Goal: Check status: Check status

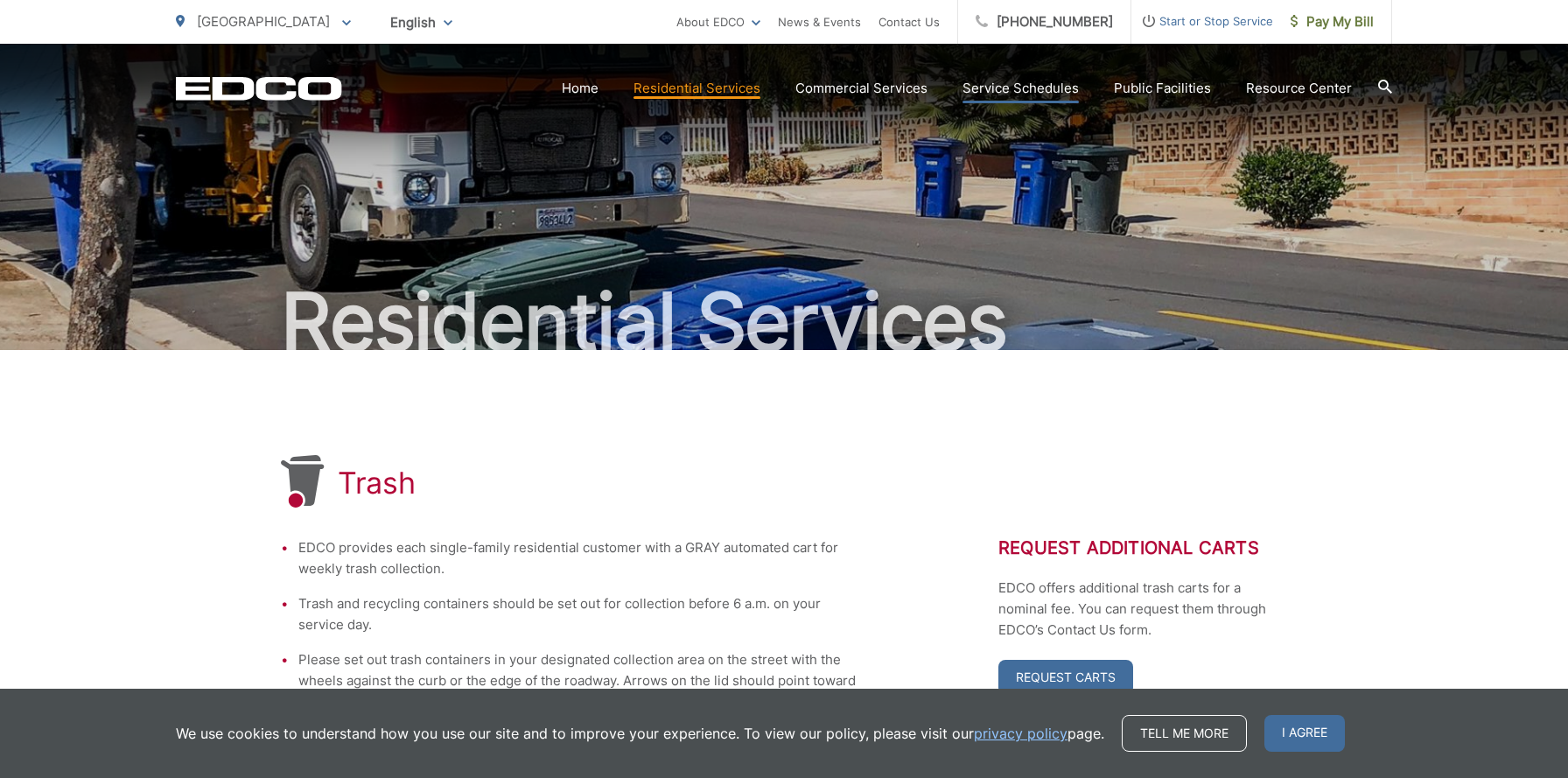
click at [1048, 87] on link "Service Schedules" at bounding box center [1021, 88] width 117 height 21
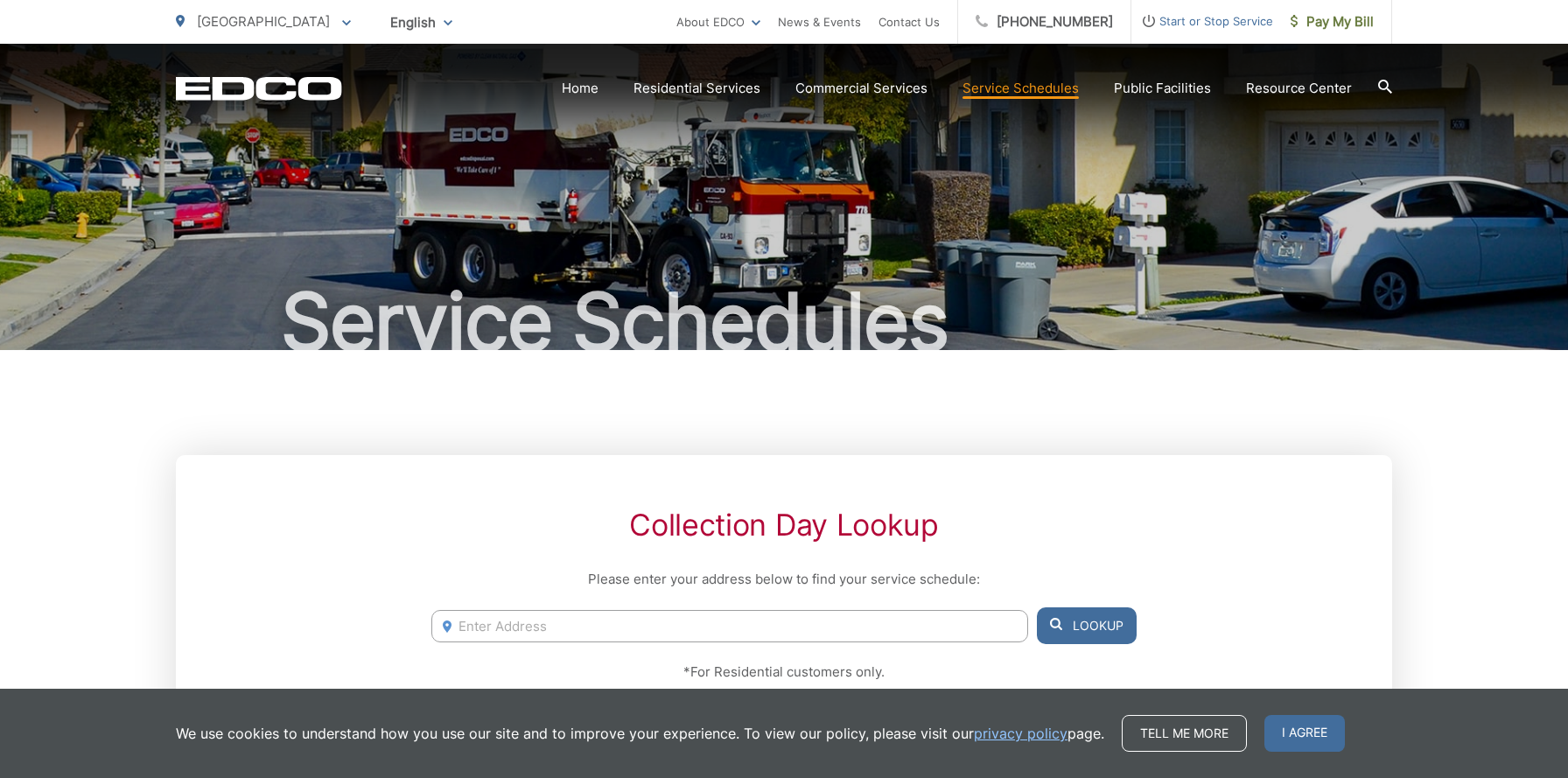
scroll to position [172, 0]
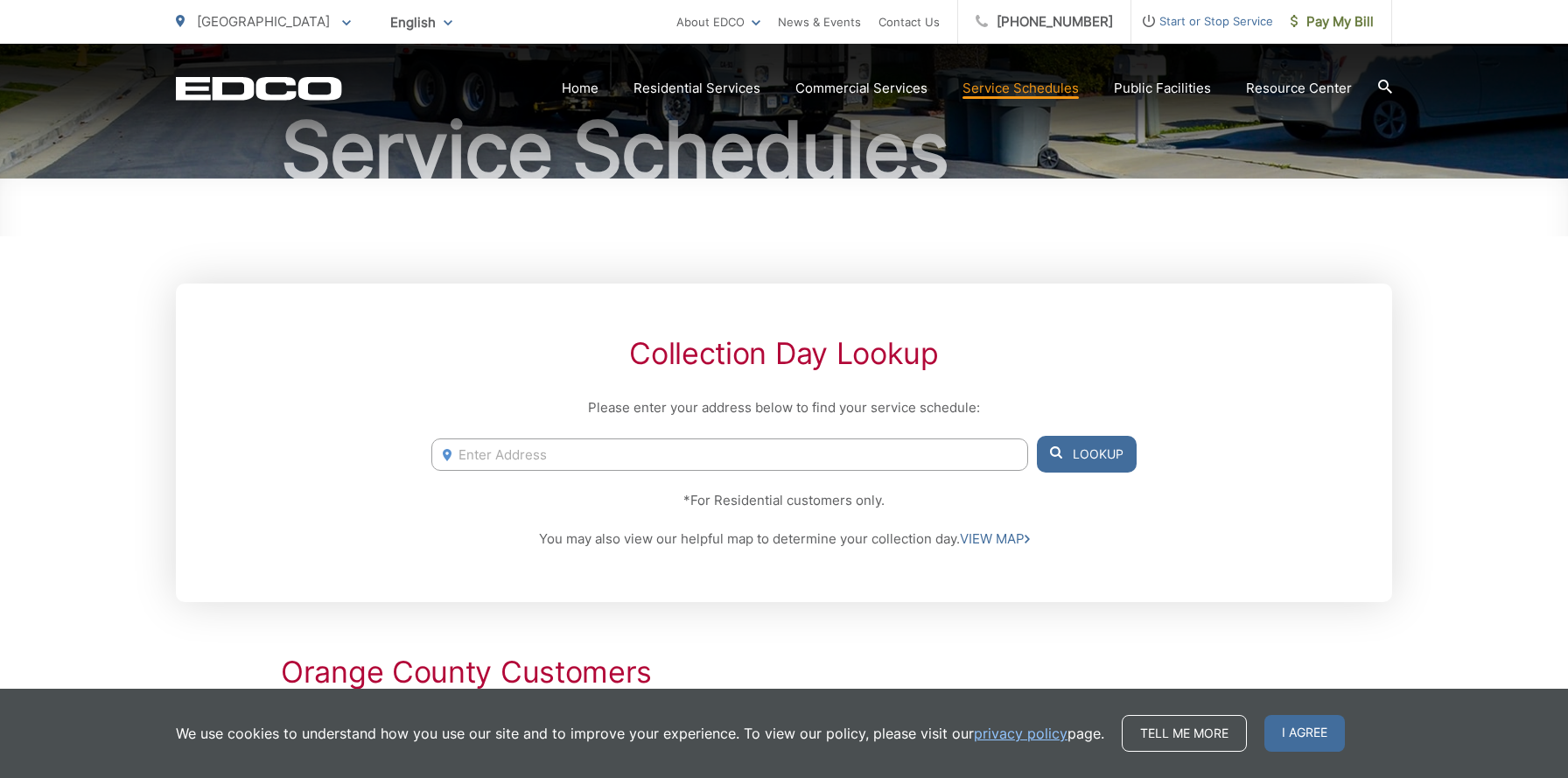
click at [606, 457] on input "Enter Address" at bounding box center [729, 454] width 596 height 32
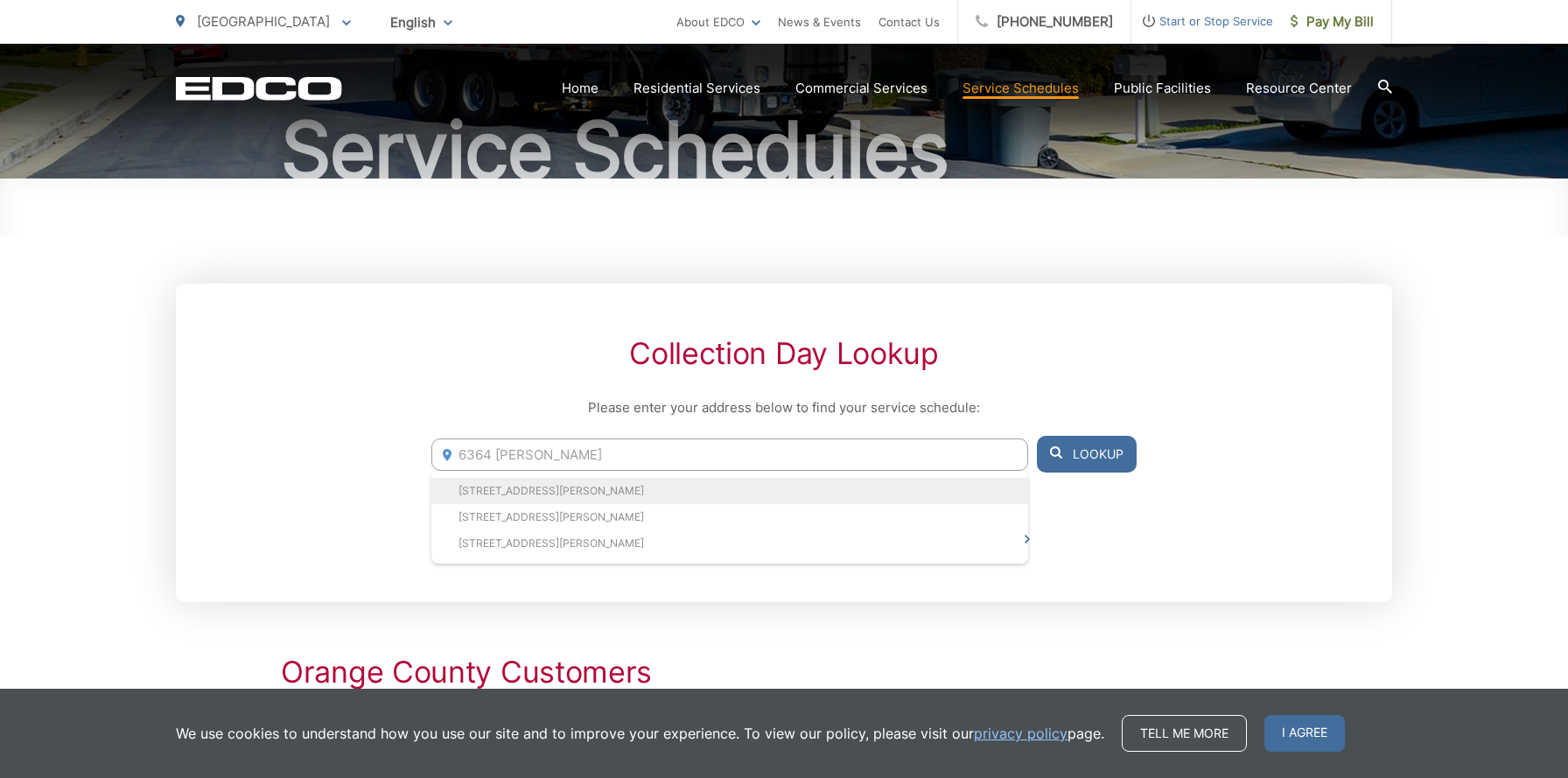
click at [569, 486] on li "[STREET_ADDRESS][PERSON_NAME]" at bounding box center [729, 490] width 596 height 26
type input "[STREET_ADDRESS][PERSON_NAME]"
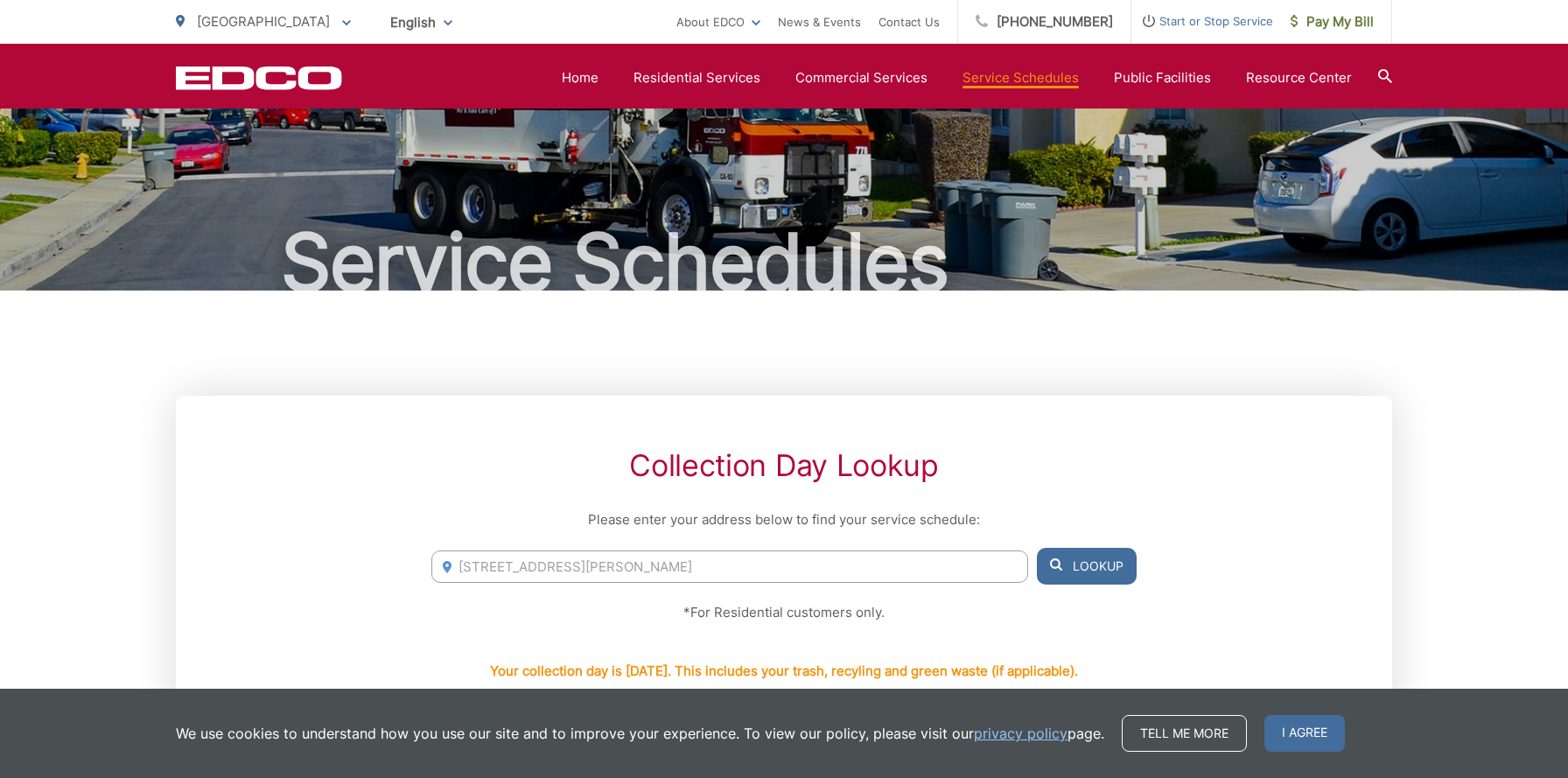
scroll to position [0, 0]
